Goal: Information Seeking & Learning: Learn about a topic

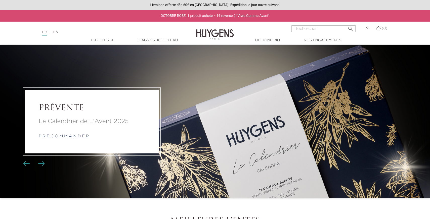
click at [207, 29] on img at bounding box center [215, 30] width 38 height 19
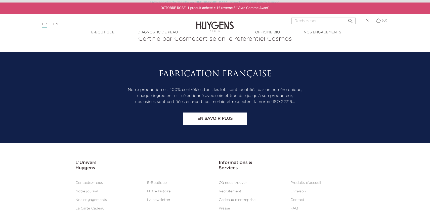
scroll to position [2096, 0]
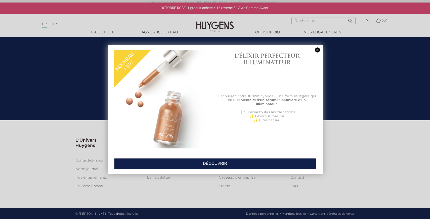
click at [316, 51] on link at bounding box center [317, 49] width 7 height 5
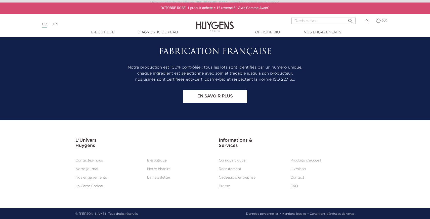
click at [161, 167] on link "Notre histoire" at bounding box center [158, 169] width 23 height 4
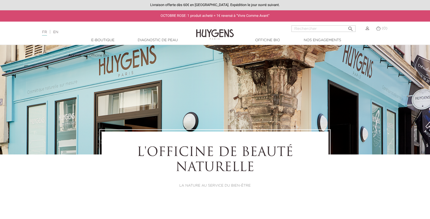
select select "FR"
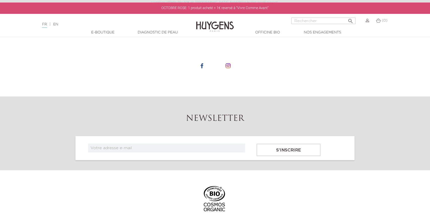
scroll to position [2642, 0]
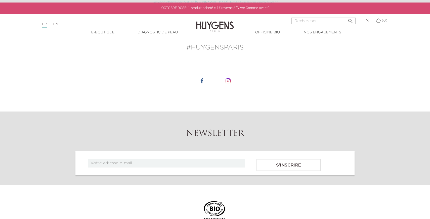
click at [227, 82] on img at bounding box center [227, 80] width 5 height 5
